Goal: Find specific page/section: Find specific page/section

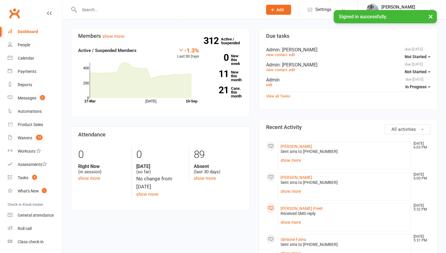
scroll to position [67, 0]
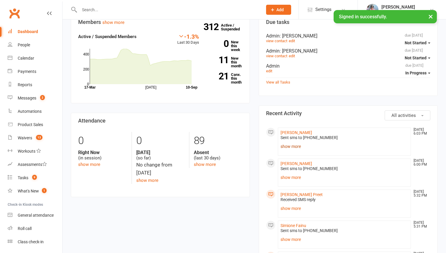
click at [286, 146] on link "show more" at bounding box center [344, 146] width 128 height 8
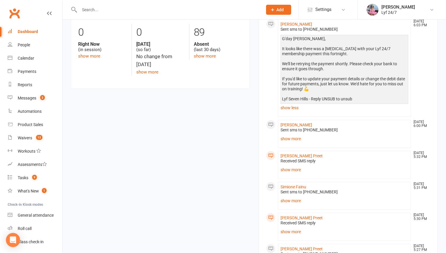
scroll to position [193, 0]
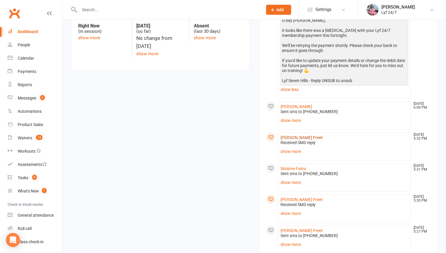
click at [283, 136] on link "[PERSON_NAME] Preet" at bounding box center [301, 137] width 42 height 5
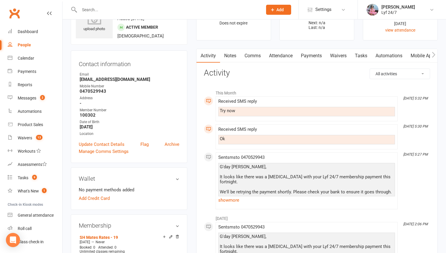
scroll to position [34, 0]
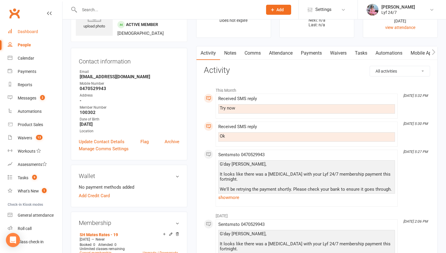
click at [34, 33] on div "Dashboard" at bounding box center [28, 31] width 20 height 5
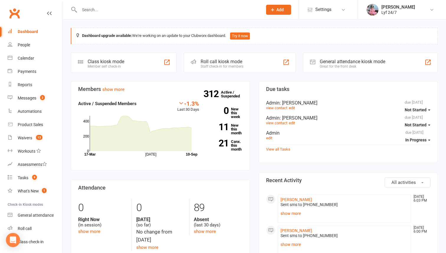
click at [94, 6] on input "text" at bounding box center [167, 10] width 181 height 8
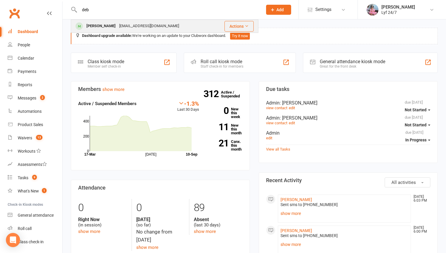
type input "deb"
click at [108, 24] on div "[PERSON_NAME]" at bounding box center [101, 26] width 33 height 9
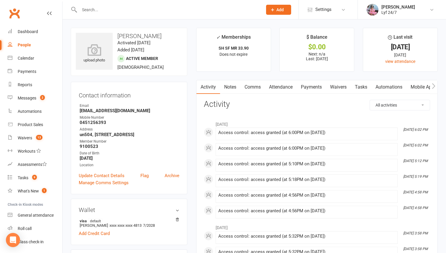
click at [98, 10] on input "text" at bounding box center [167, 10] width 181 height 8
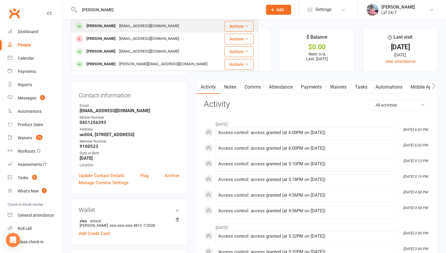
type input "[PERSON_NAME]"
click at [95, 28] on div "[PERSON_NAME]" at bounding box center [101, 26] width 33 height 9
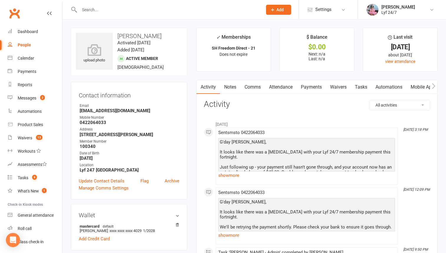
click at [103, 12] on input "text" at bounding box center [167, 10] width 181 height 8
click at [89, 120] on strong "0422064033" at bounding box center [130, 122] width 100 height 5
click at [23, 44] on div "People" at bounding box center [24, 44] width 13 height 5
select select "100"
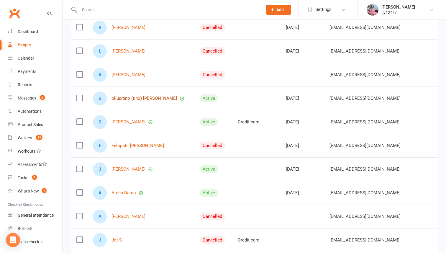
scroll to position [1056, 0]
click at [21, 28] on link "Dashboard" at bounding box center [35, 31] width 55 height 13
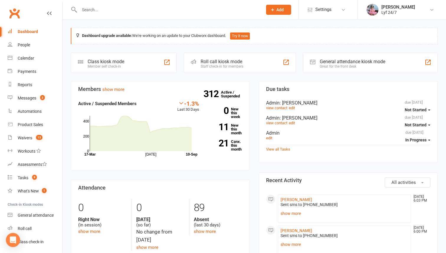
click at [105, 8] on input "text" at bounding box center [167, 10] width 181 height 8
click at [93, 8] on input "text" at bounding box center [167, 10] width 181 height 8
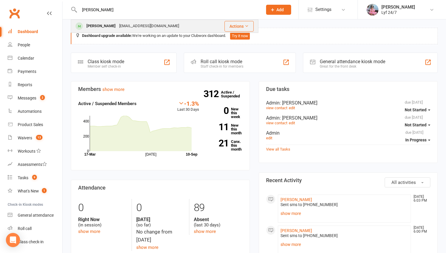
type input "[PERSON_NAME]"
click at [93, 23] on div "[PERSON_NAME]" at bounding box center [101, 26] width 33 height 9
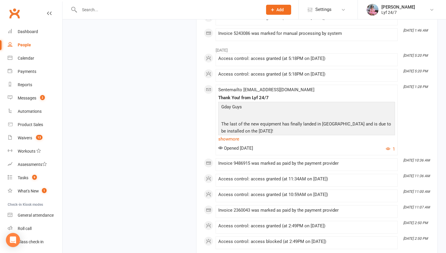
scroll to position [1277, 0]
